Goal: Task Accomplishment & Management: Complete application form

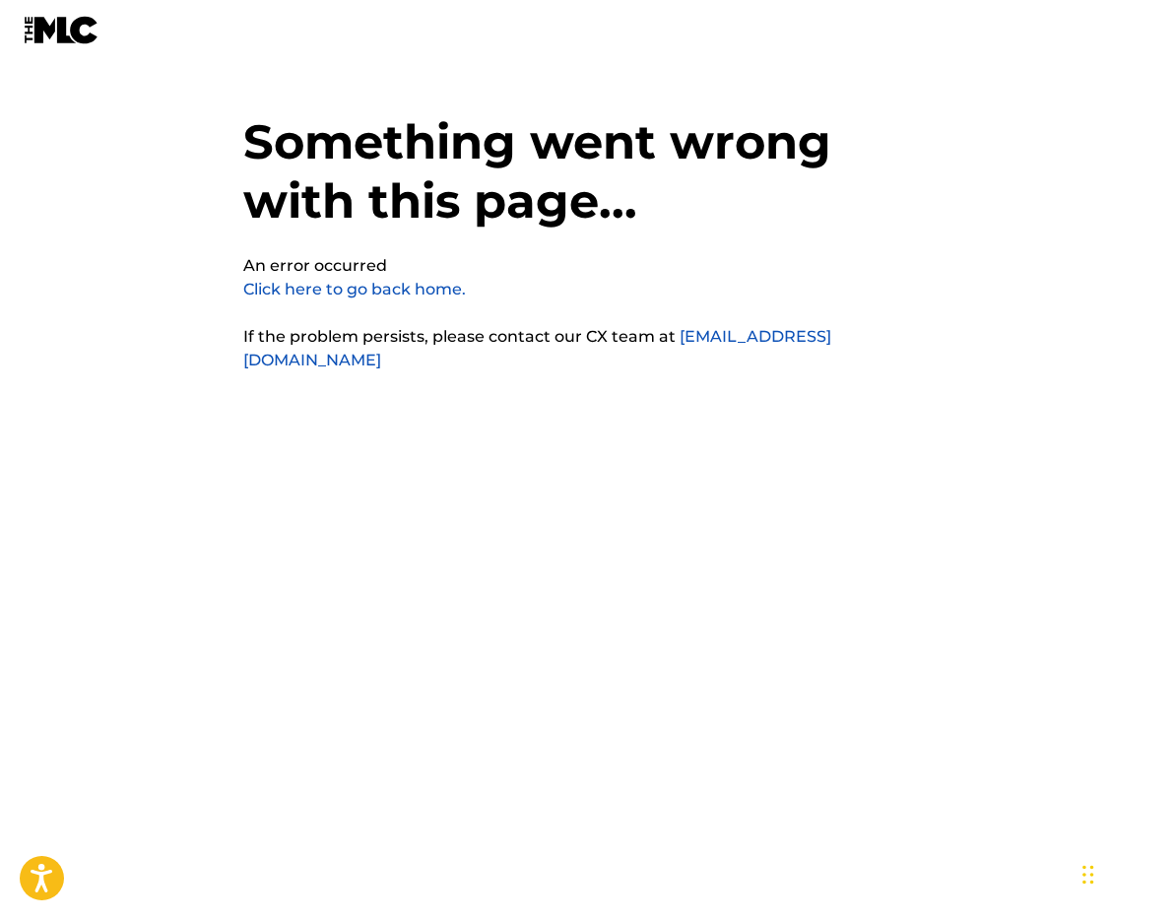
click at [418, 283] on link "Click here to go back home." at bounding box center [354, 289] width 223 height 19
drag, startPoint x: 92, startPoint y: 69, endPoint x: 82, endPoint y: 34, distance: 35.8
click at [82, 34] on img at bounding box center [62, 30] width 76 height 29
click at [58, 841] on body "Press Option+1 for screen-reader mode, Option+0 to cancel Accessibility Screen-…" at bounding box center [587, 509] width 1175 height 920
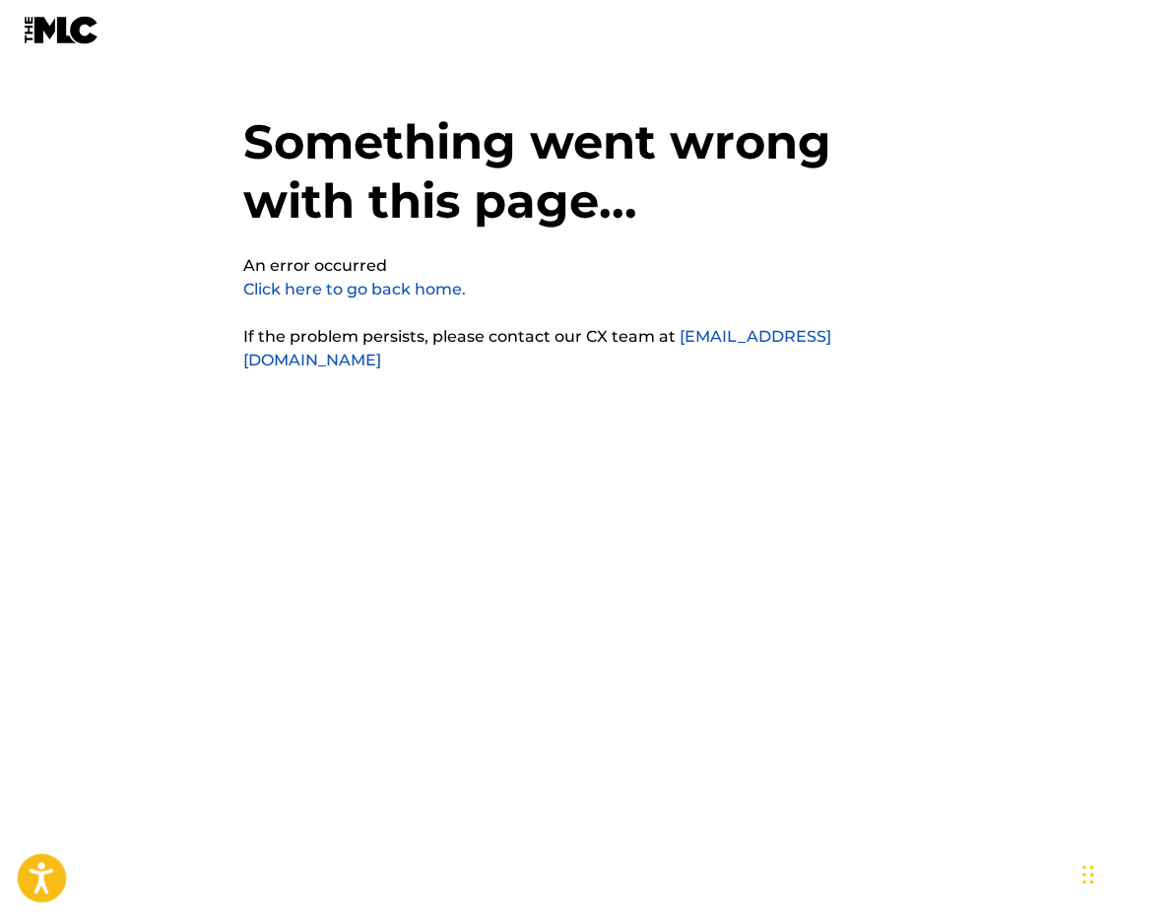
click at [47, 869] on icon "Open accessiBe: accessibility options, statement and help" at bounding box center [42, 878] width 24 height 32
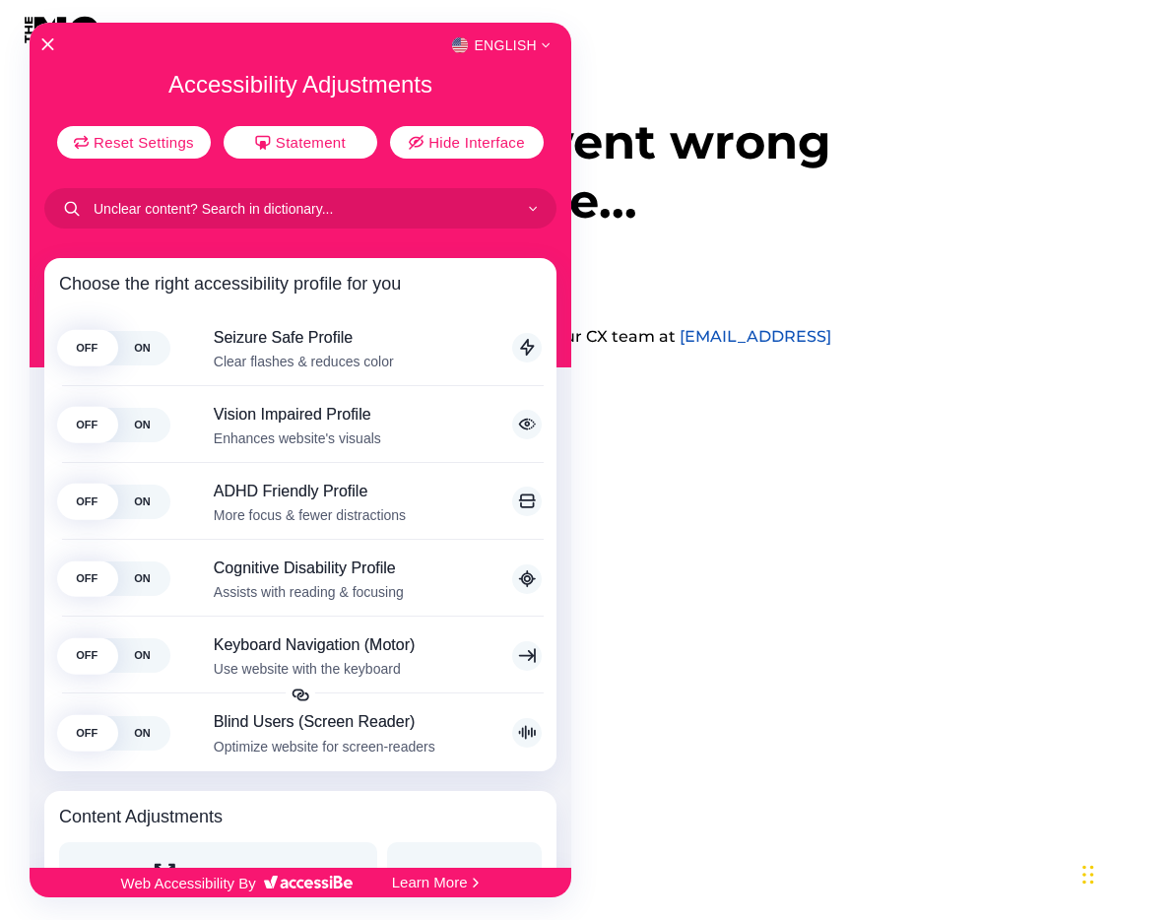
click at [689, 615] on div at bounding box center [587, 460] width 1175 height 920
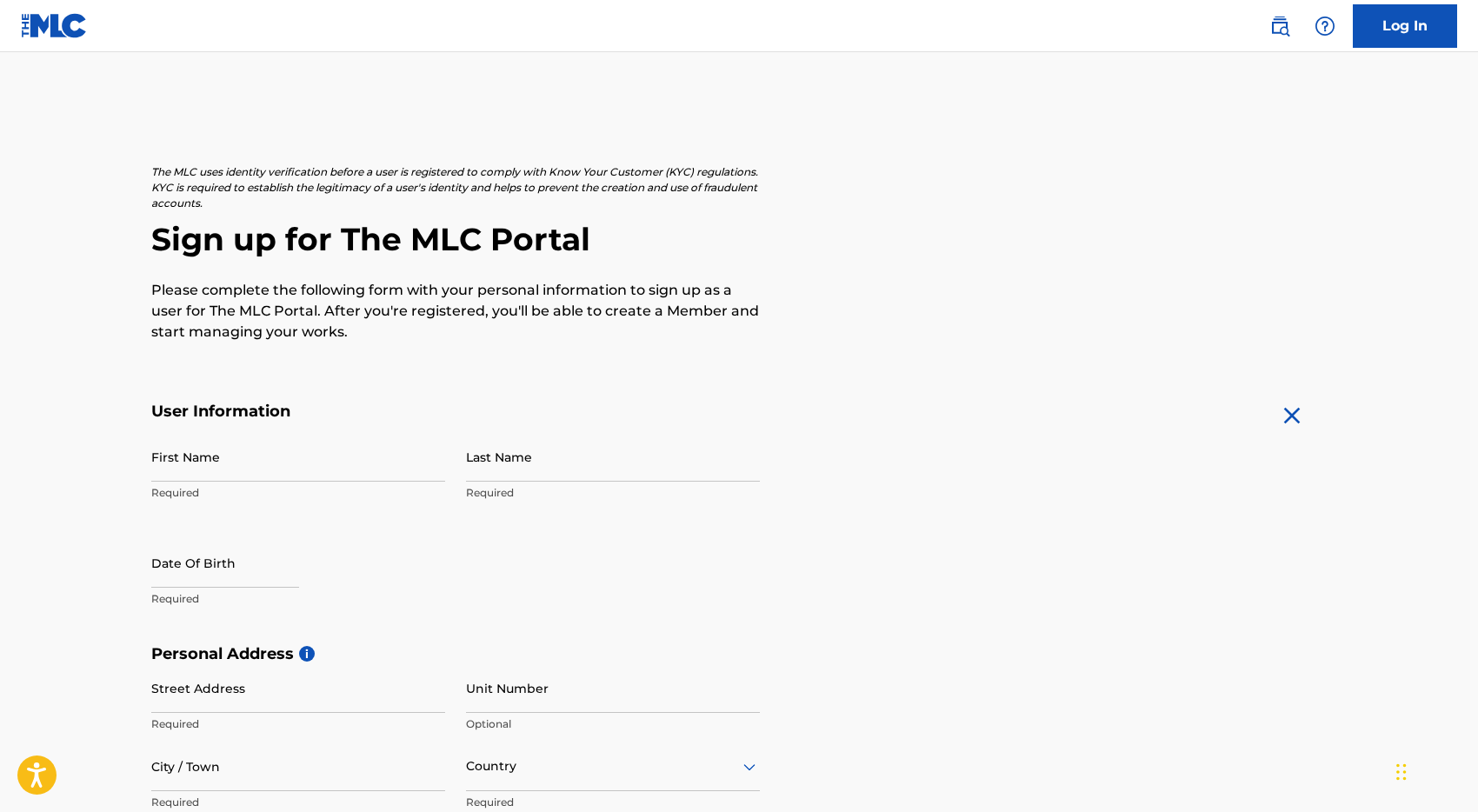
scroll to position [34, 0]
